Goal: Information Seeking & Learning: Learn about a topic

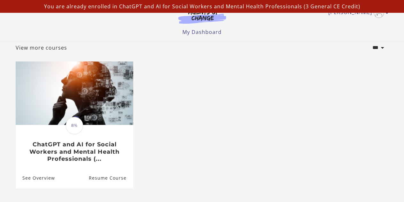
scroll to position [38, 0]
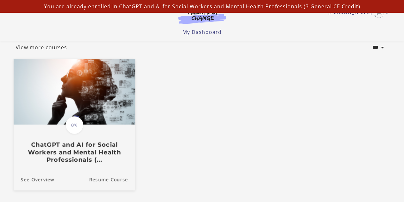
click at [54, 153] on h3 "ChatGPT and AI for Social Workers and Mental Health Professionals (..." at bounding box center [73, 152] width 107 height 22
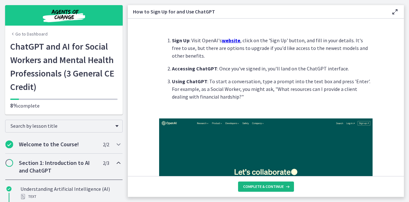
click at [258, 185] on span "Complete & continue" at bounding box center [263, 186] width 41 height 5
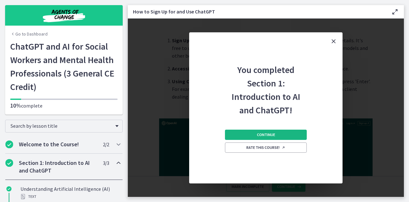
click at [264, 136] on span "Continue" at bounding box center [266, 134] width 18 height 5
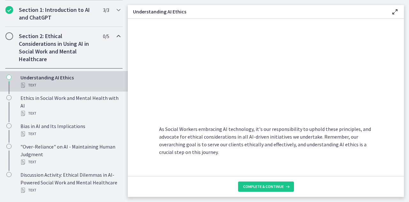
scroll to position [343, 0]
